Goal: Task Accomplishment & Management: Manage account settings

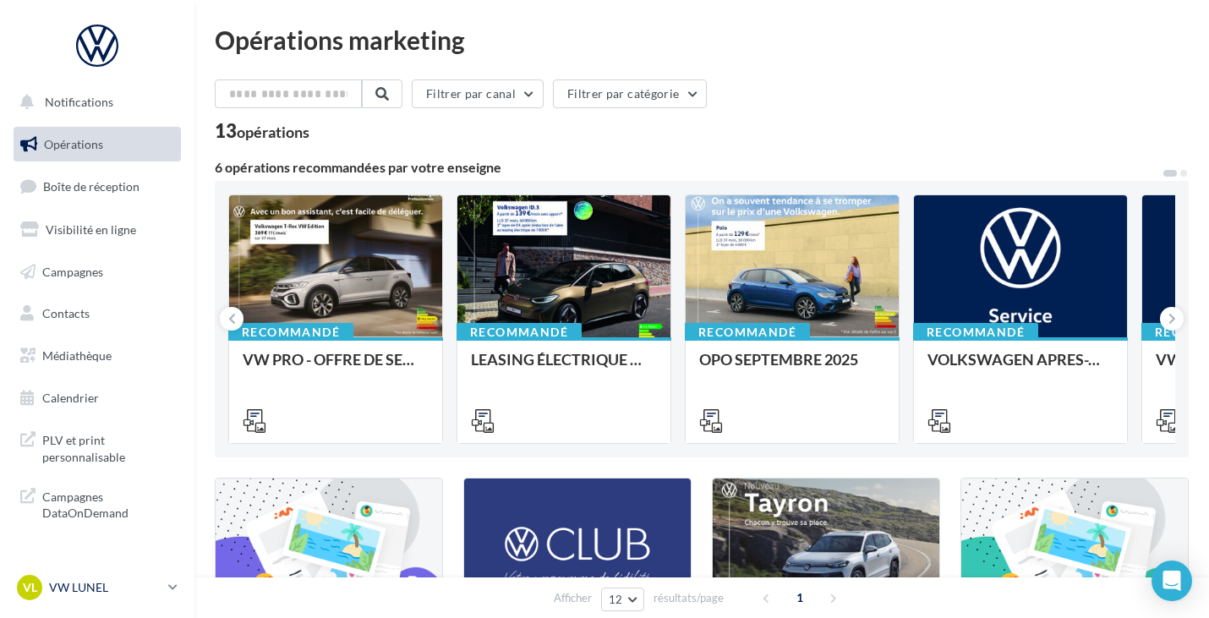
click at [129, 597] on div "VL VW LUNEL vw-lun-eli" at bounding box center [89, 587] width 145 height 25
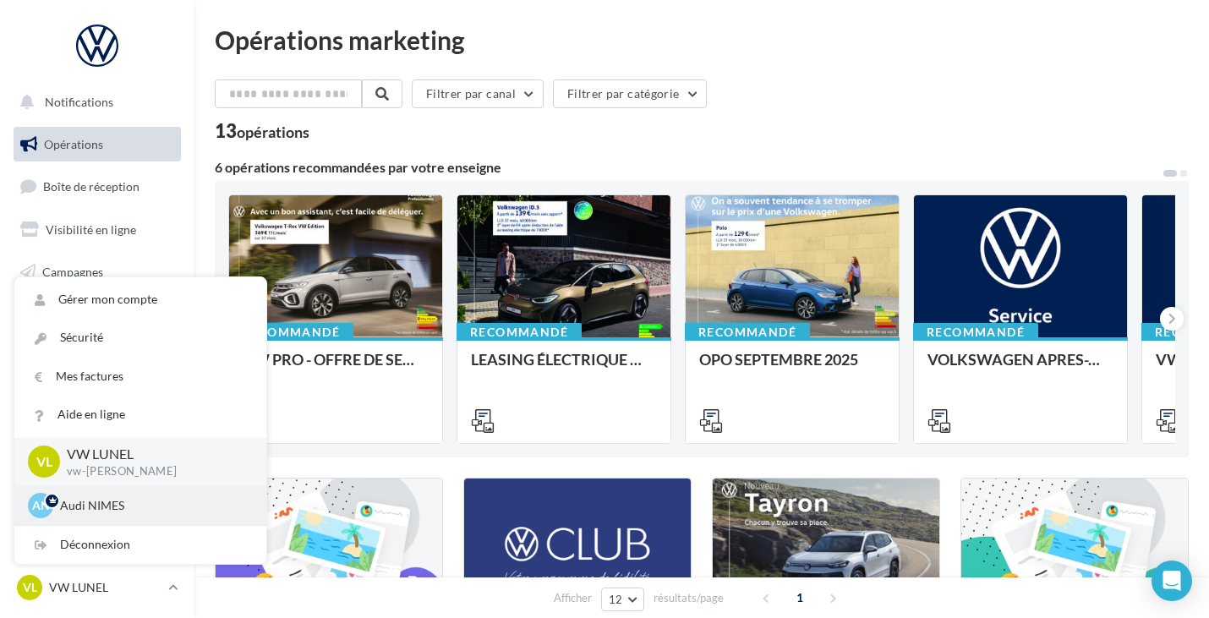
click at [111, 510] on p "Audi NIMES" at bounding box center [153, 505] width 186 height 17
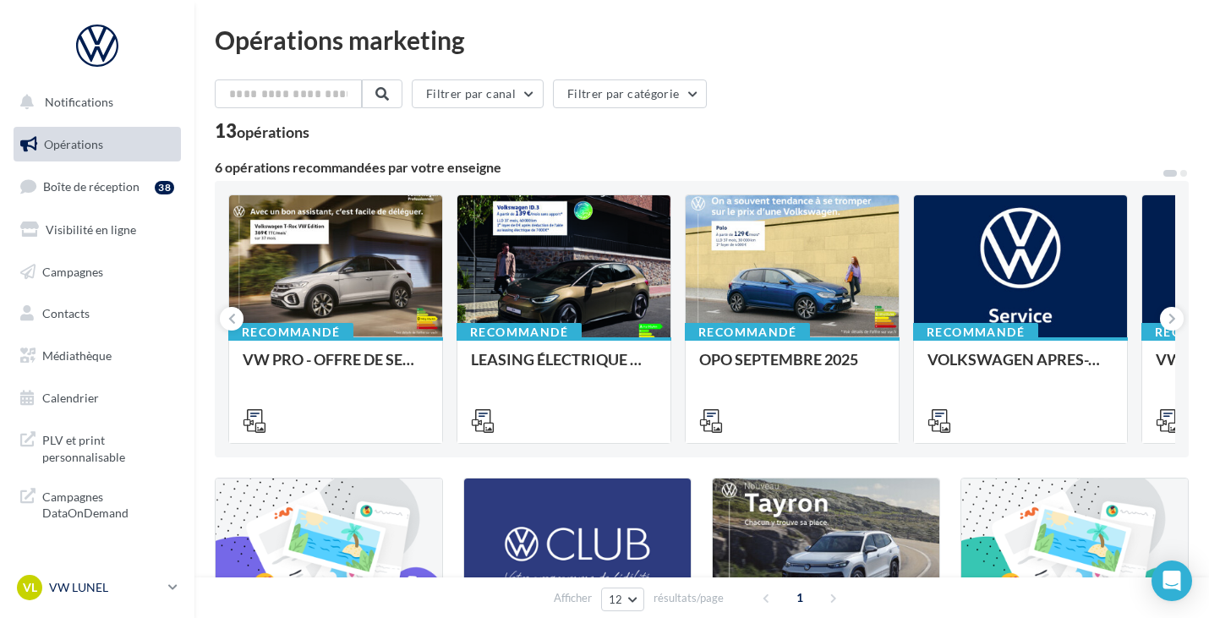
click at [103, 588] on p "VW LUNEL" at bounding box center [105, 587] width 112 height 17
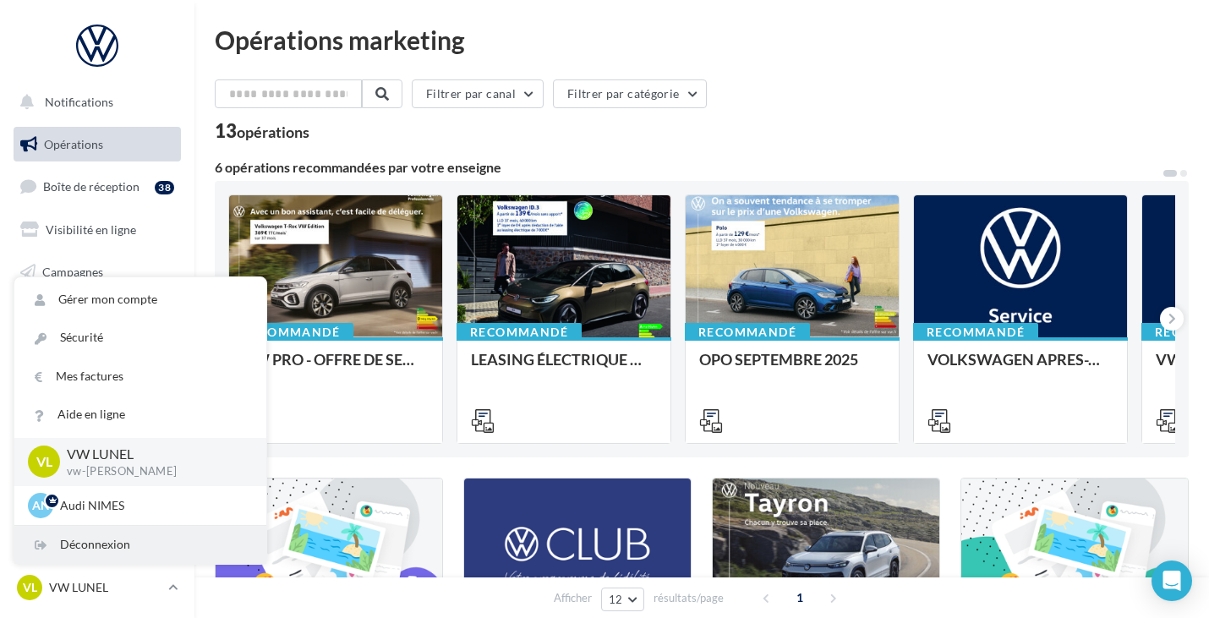
click at [101, 536] on div "Déconnexion" at bounding box center [140, 545] width 252 height 38
